Goal: Task Accomplishment & Management: Manage account settings

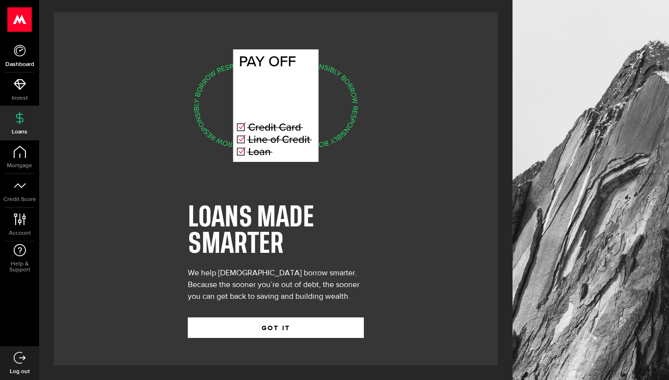
click at [22, 51] on icon at bounding box center [20, 50] width 12 height 12
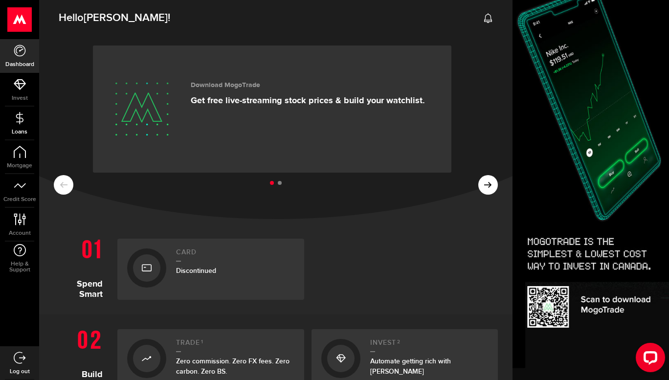
click at [23, 117] on icon at bounding box center [20, 118] width 12 height 12
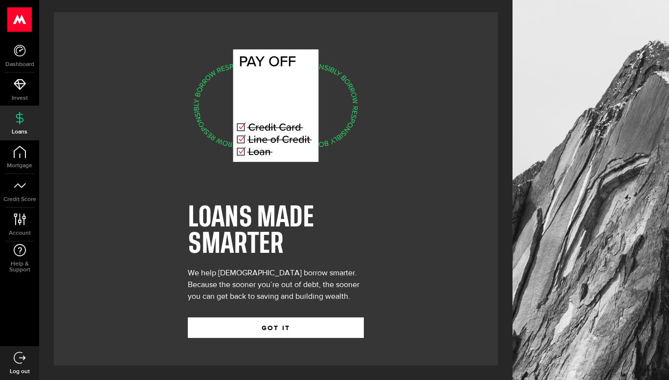
click at [20, 360] on icon at bounding box center [20, 357] width 12 height 12
